Goal: Task Accomplishment & Management: Manage account settings

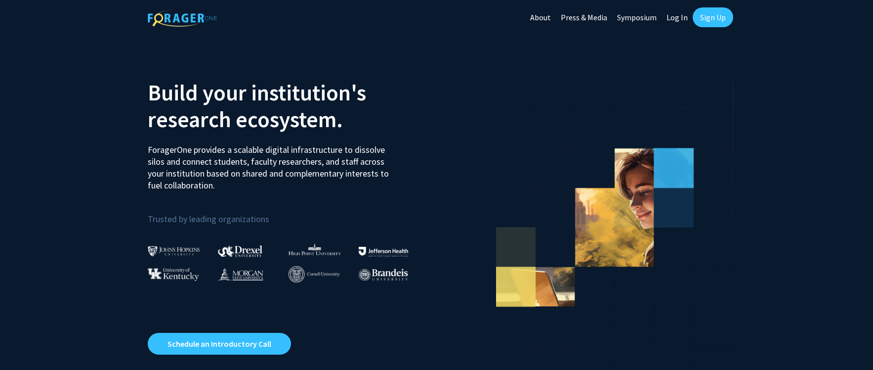
click at [682, 19] on link "Log In" at bounding box center [677, 17] width 31 height 35
select select
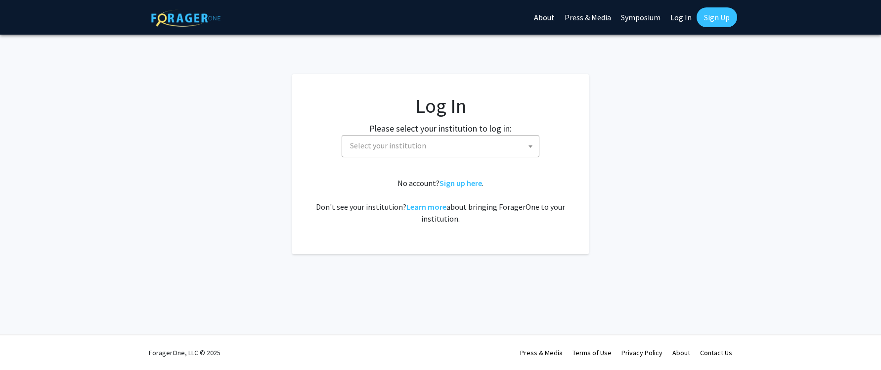
click at [491, 148] on span "Select your institution" at bounding box center [442, 145] width 193 height 20
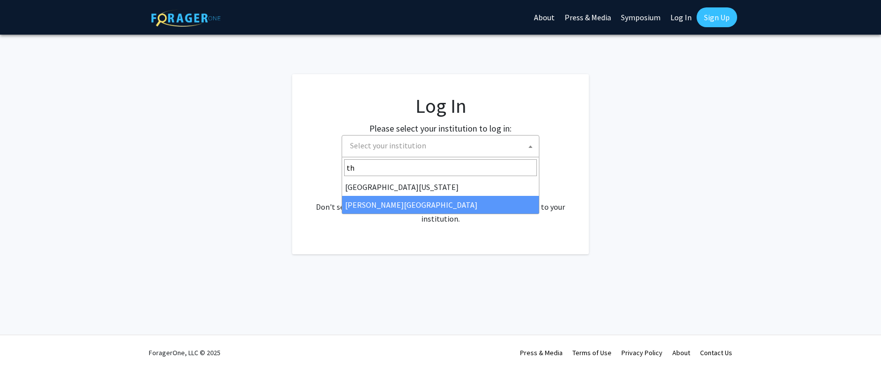
type input "th"
select select "24"
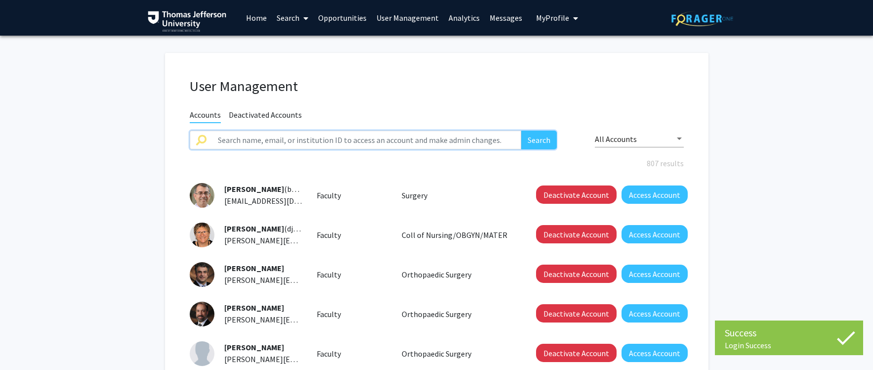
click at [378, 139] on input "text" at bounding box center [367, 139] width 310 height 19
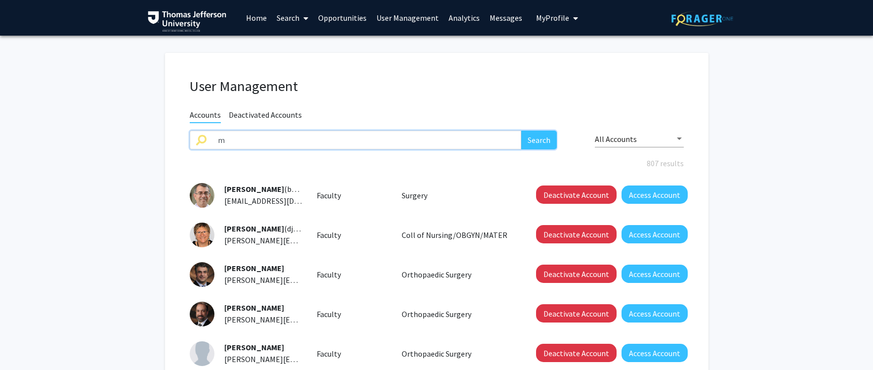
type input "meredith cohen"
click at [521, 130] on button "Search" at bounding box center [539, 139] width 36 height 19
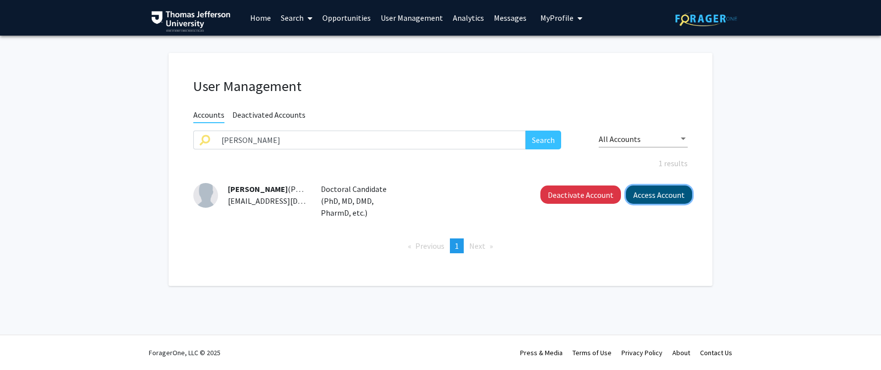
click at [652, 194] on button "Access Account" at bounding box center [659, 194] width 66 height 18
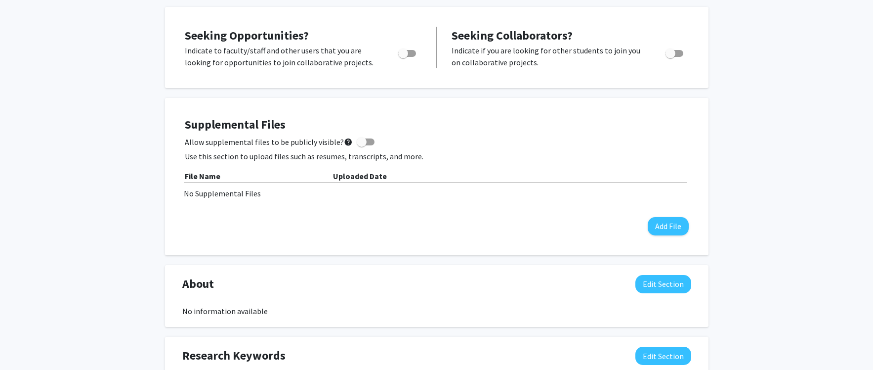
scroll to position [12, 0]
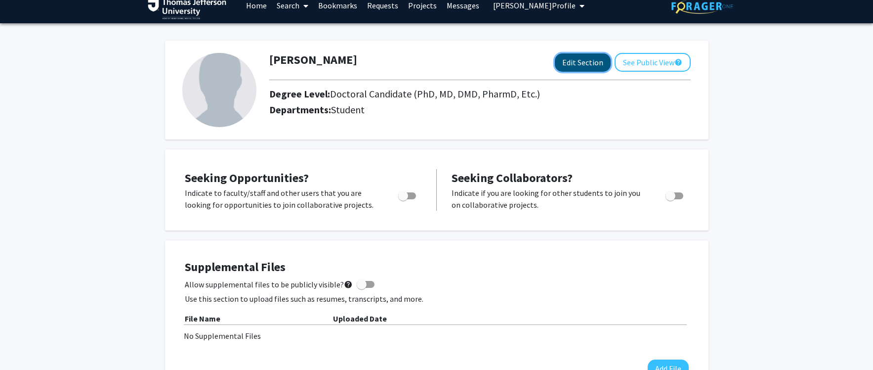
click at [590, 65] on button "Edit Section" at bounding box center [583, 62] width 56 height 18
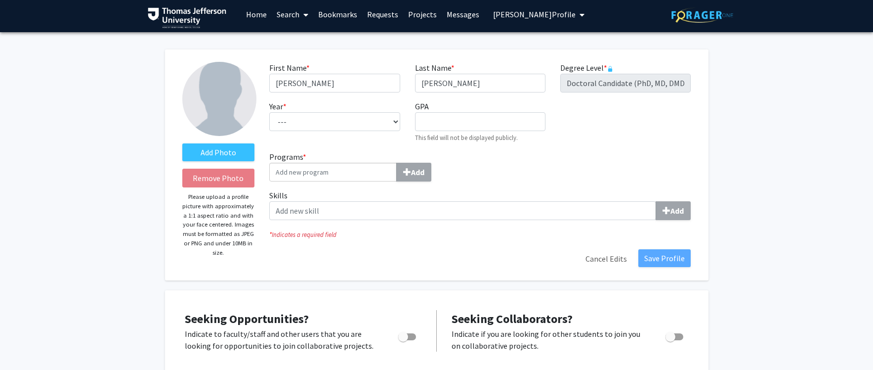
scroll to position [0, 0]
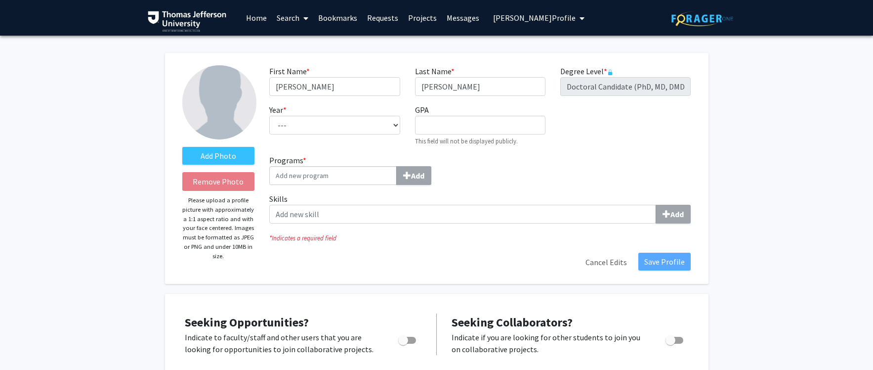
click at [257, 20] on link "Home" at bounding box center [256, 17] width 31 height 35
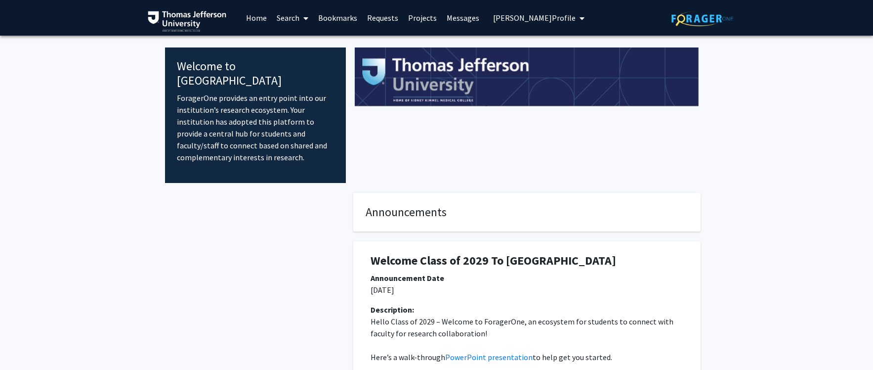
click at [284, 20] on link "Search" at bounding box center [293, 17] width 42 height 35
click at [294, 43] on span "Faculty/Staff" at bounding box center [308, 46] width 73 height 20
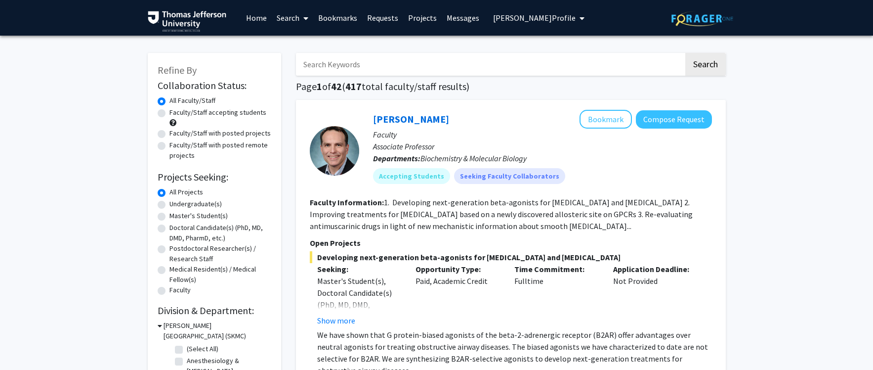
click at [250, 17] on link "Home" at bounding box center [256, 17] width 31 height 35
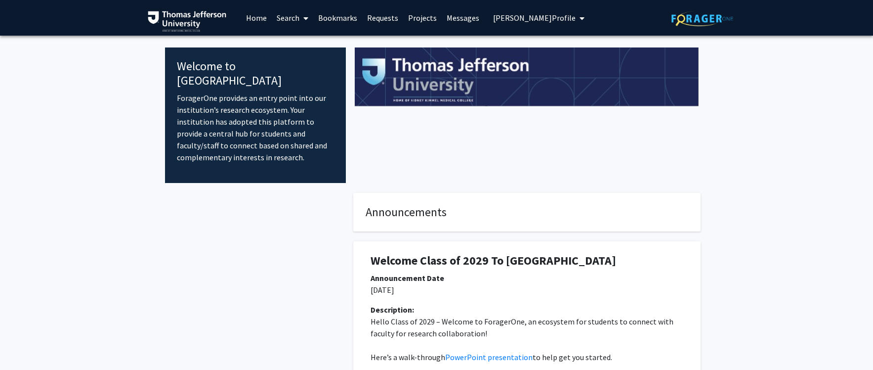
click at [283, 20] on link "Search" at bounding box center [293, 17] width 42 height 35
click at [297, 42] on span "Faculty/Staff" at bounding box center [308, 46] width 73 height 20
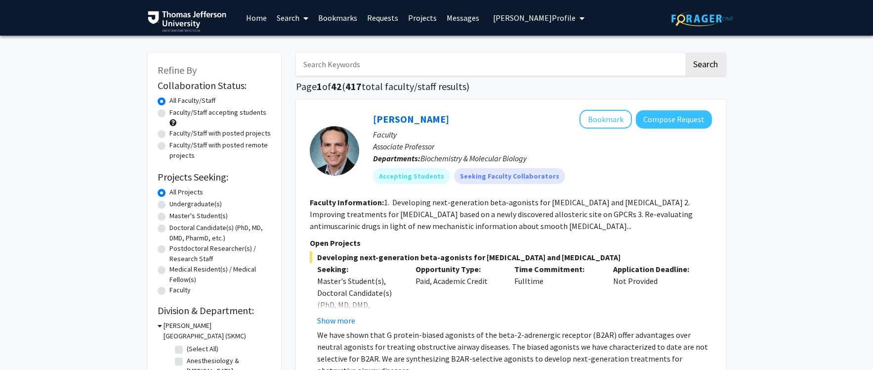
click at [252, 19] on link "Home" at bounding box center [256, 17] width 31 height 35
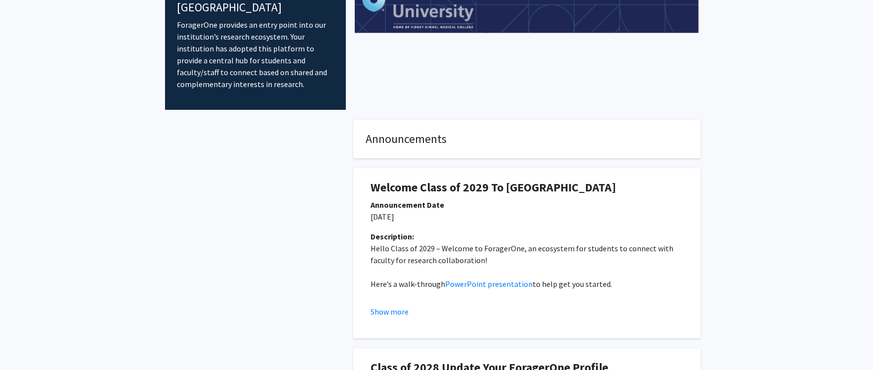
scroll to position [270, 0]
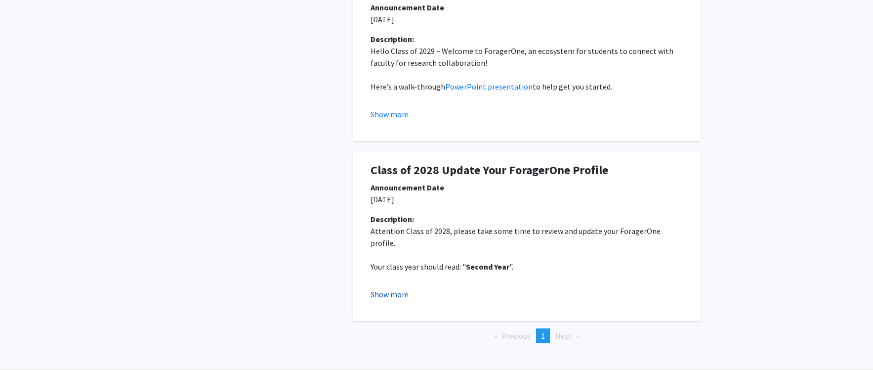
click at [399, 288] on button "Show more" at bounding box center [390, 294] width 38 height 12
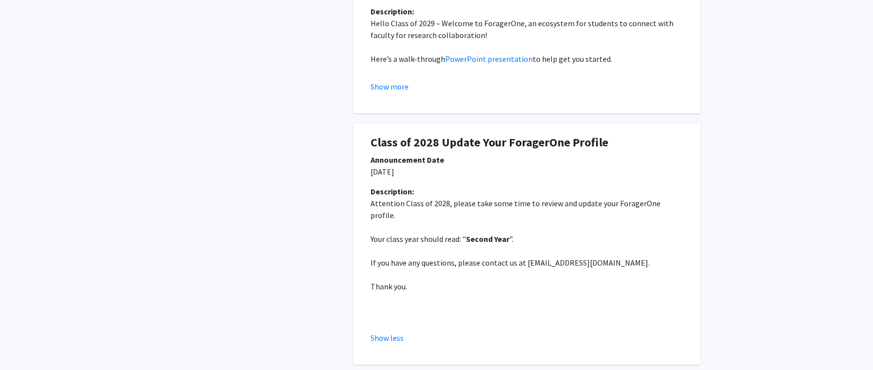
scroll to position [350, 0]
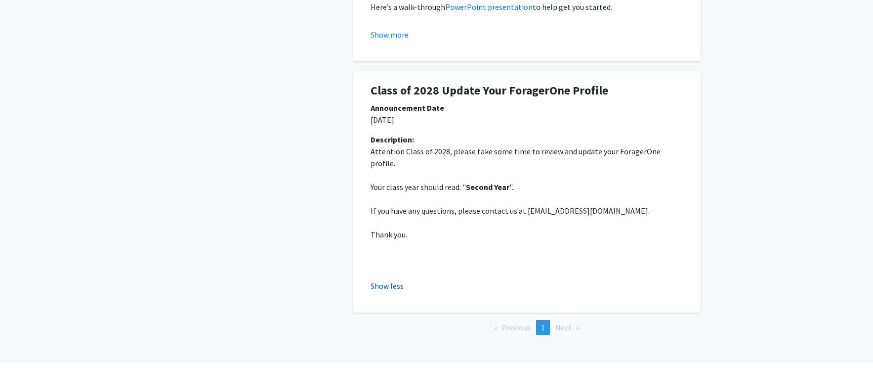
click at [400, 280] on button "Show less" at bounding box center [387, 286] width 33 height 12
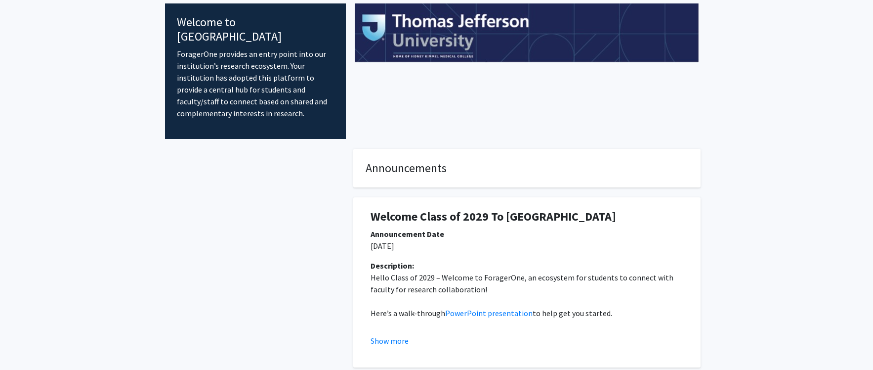
scroll to position [0, 0]
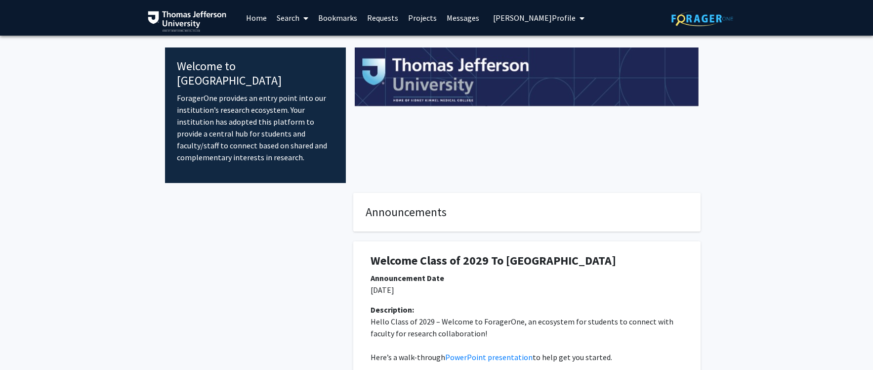
click at [602, 254] on h1 "Welcome Class of 2029 To ForagerOne" at bounding box center [527, 261] width 313 height 14
click at [528, 22] on span "Meredith Cohen's Profile" at bounding box center [534, 18] width 83 height 10
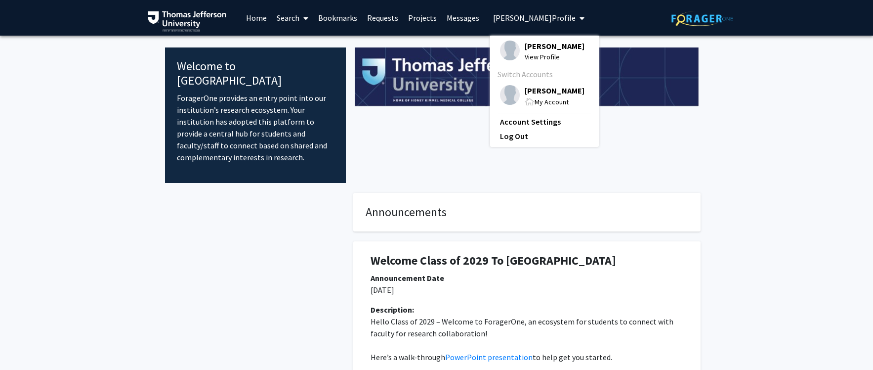
click at [540, 92] on span "MaryEllen Daley" at bounding box center [555, 90] width 60 height 11
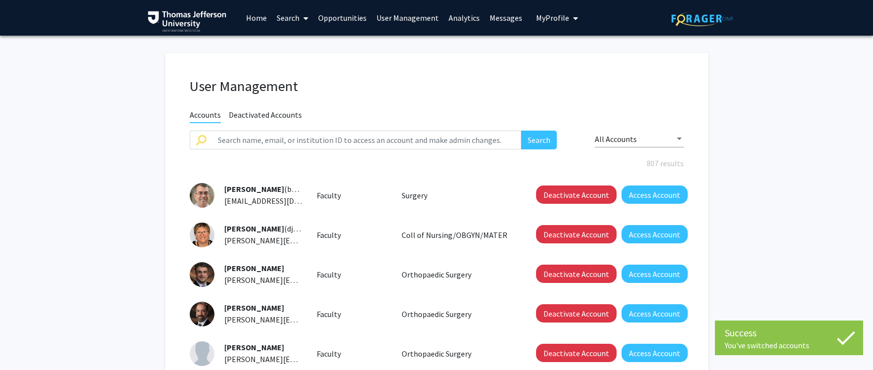
click at [260, 21] on link "Home" at bounding box center [256, 17] width 31 height 35
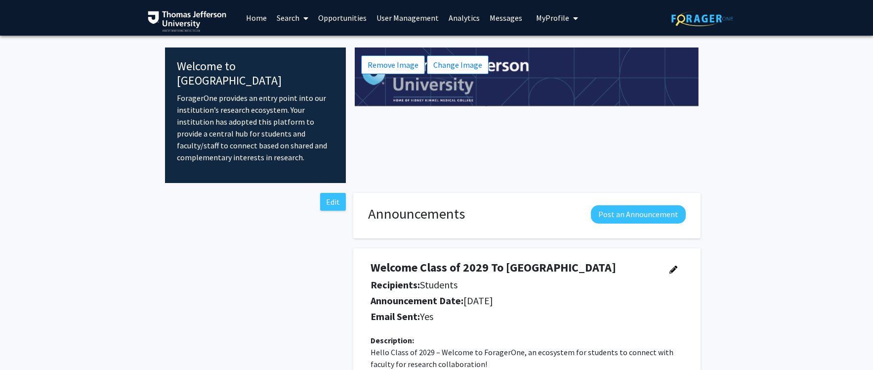
click at [260, 18] on link "Home" at bounding box center [256, 17] width 31 height 35
